Goal: Find specific page/section: Find specific page/section

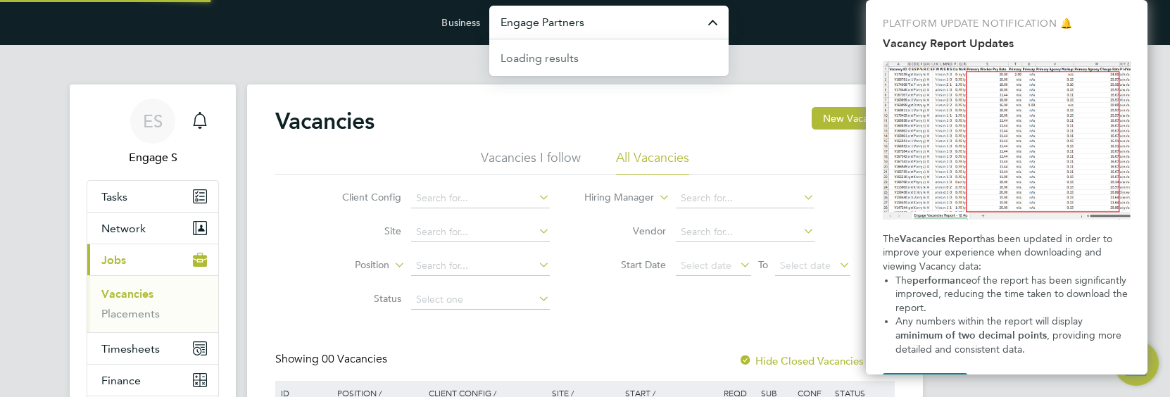
click at [611, 22] on input "Engage Partners" at bounding box center [608, 22] width 239 height 33
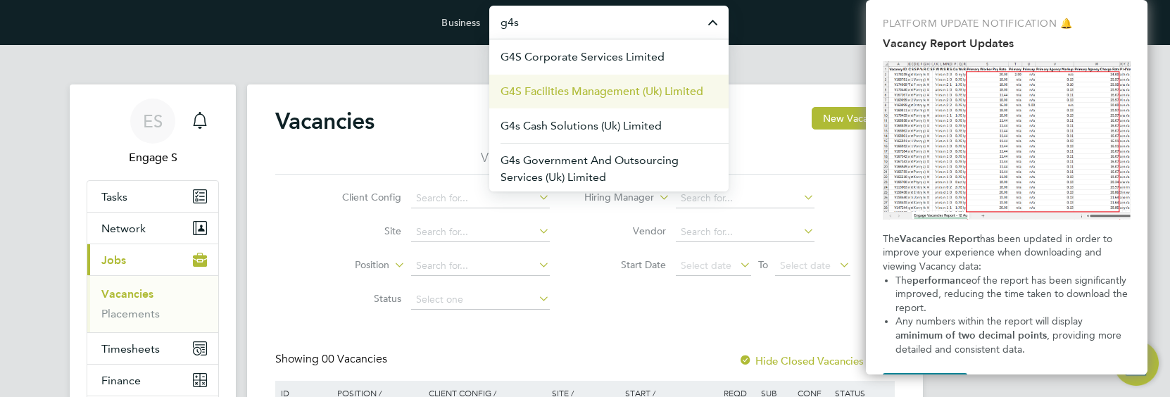
click at [611, 96] on span "G4S Facilities Management (Uk) Limited" at bounding box center [601, 91] width 203 height 17
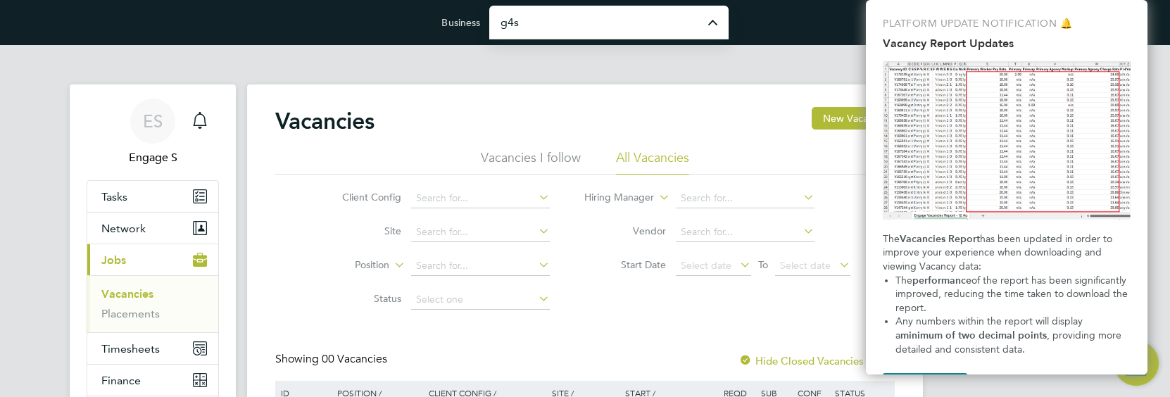
type input "G4S Facilities Management (Uk) Limited"
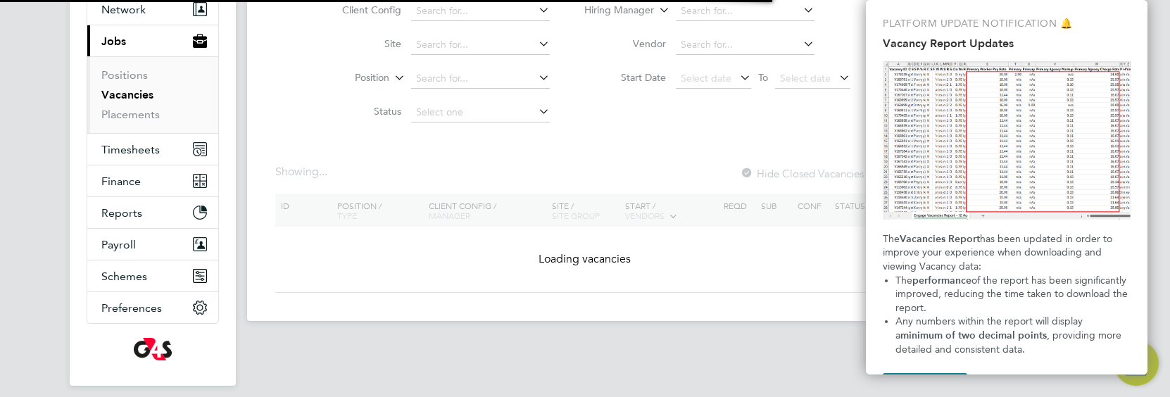
scroll to position [236, 0]
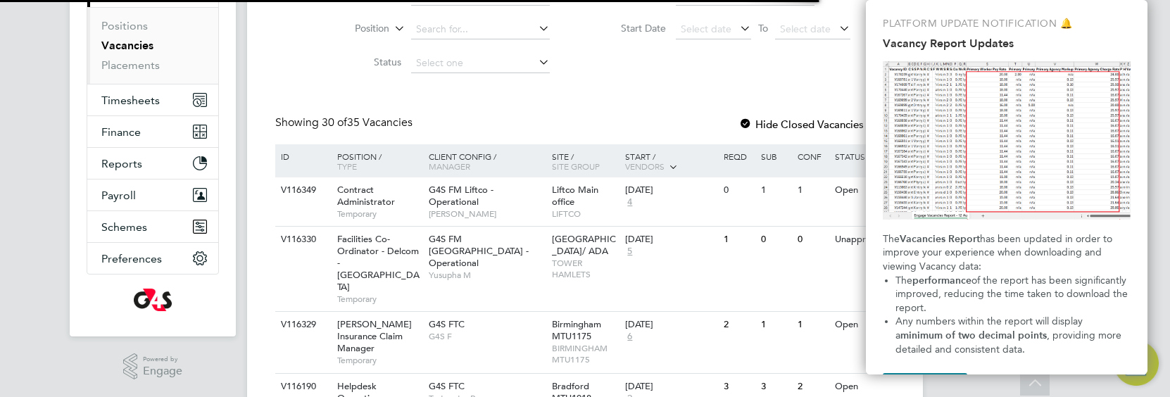
click at [1116, 30] on p "PLATFORM UPDATE NOTIFICATION 🔔" at bounding box center [1007, 24] width 248 height 14
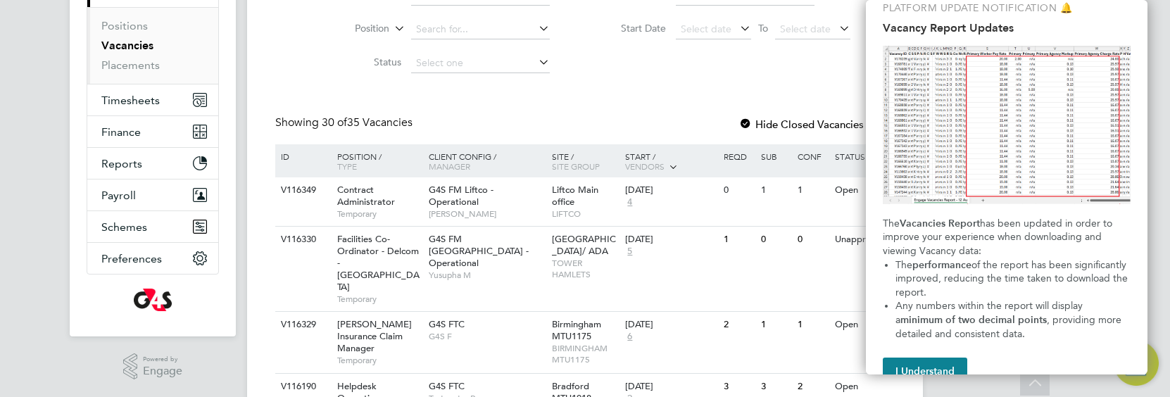
scroll to position [44, 0]
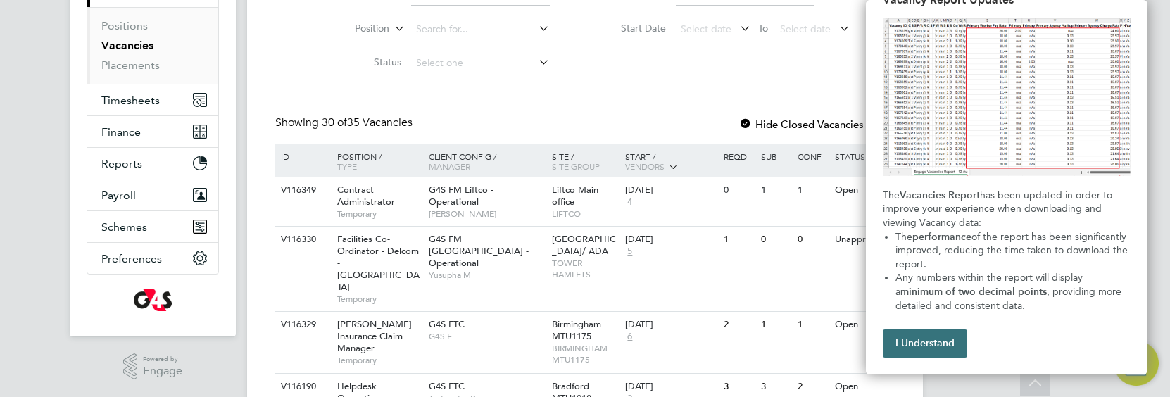
click at [929, 341] on button "I Understand" at bounding box center [925, 343] width 84 height 28
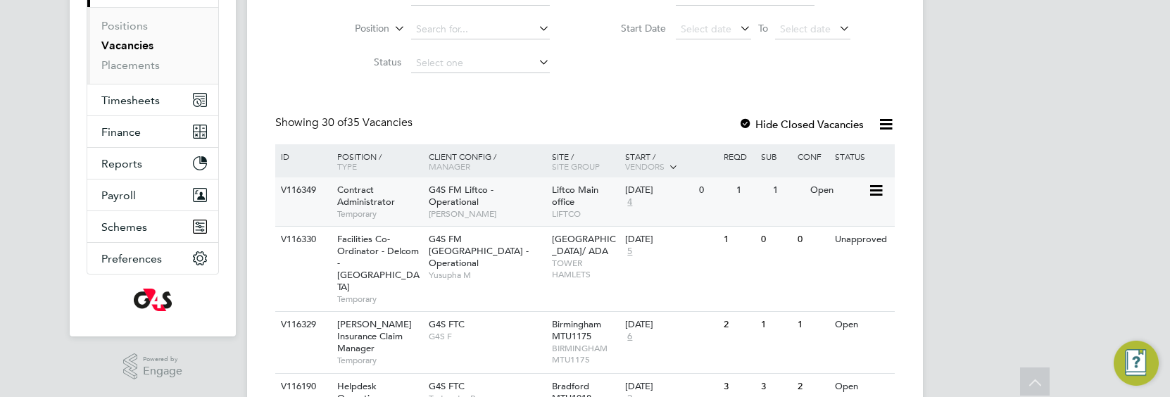
click at [671, 204] on div "10 Jun 2025 4" at bounding box center [658, 196] width 74 height 38
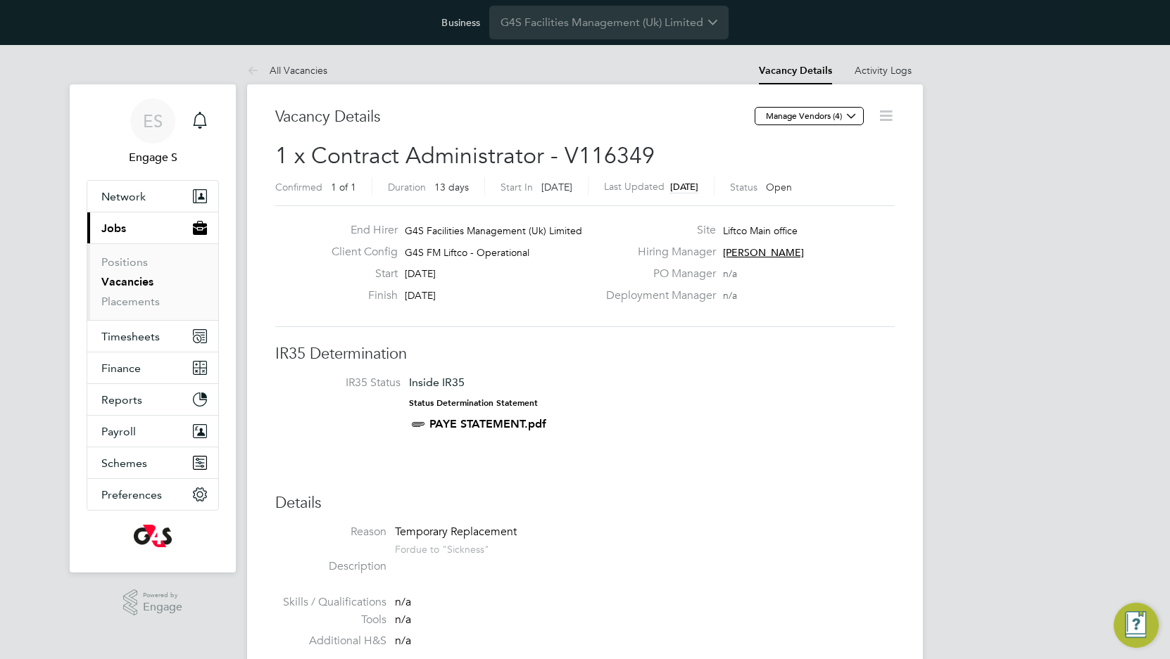
scroll to position [24, 146]
